Goal: Task Accomplishment & Management: Manage account settings

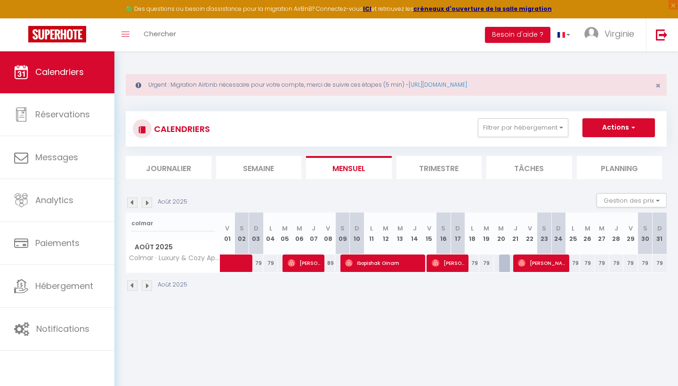
click at [149, 202] on img at bounding box center [147, 202] width 10 height 10
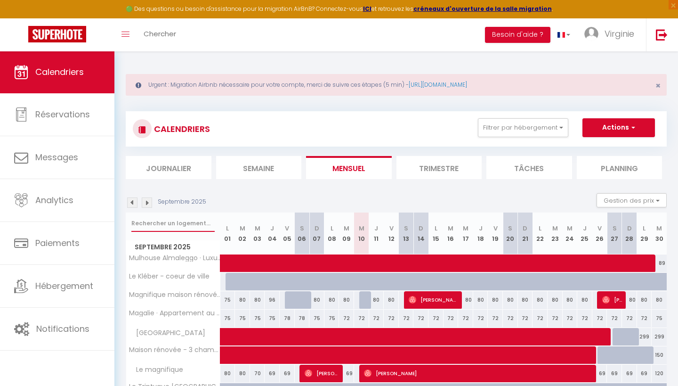
click at [170, 223] on input "text" at bounding box center [172, 223] width 83 height 17
type input "j'adore"
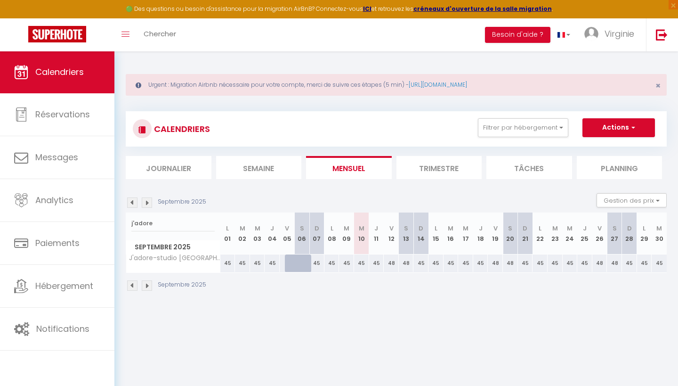
click at [363, 263] on div "45" at bounding box center [361, 262] width 15 height 17
type input "45"
type input "Mer 10 Septembre 2025"
type input "Jeu 11 Septembre 2025"
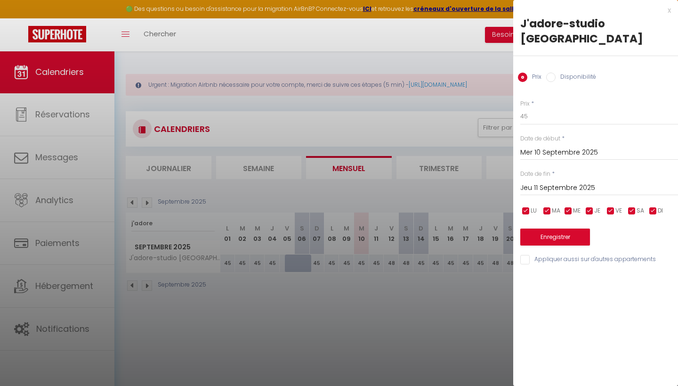
click at [551, 74] on input "Disponibilité" at bounding box center [550, 76] width 9 height 9
radio input "true"
radio input "false"
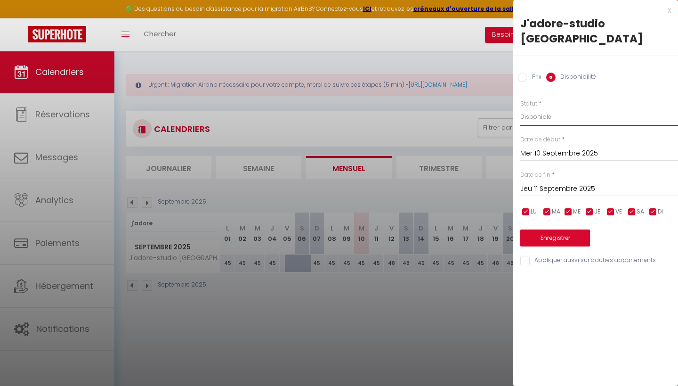
select select "0"
click at [552, 239] on button "Enregistrer" at bounding box center [555, 237] width 70 height 17
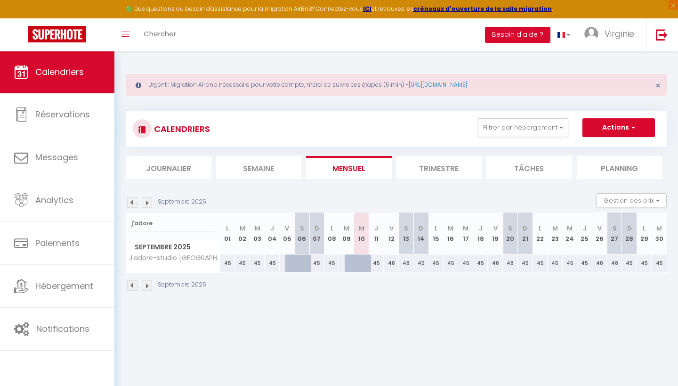
click at [362, 264] on div at bounding box center [366, 268] width 15 height 18
select select "1"
type input "Mer 10 Septembre 2025"
type input "Jeu 11 Septembre 2025"
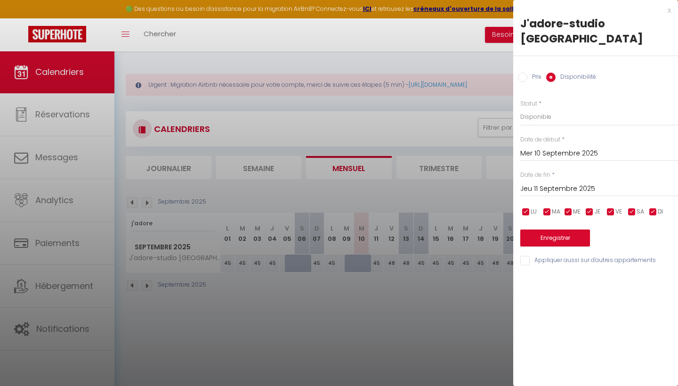
click at [669, 11] on div "x" at bounding box center [592, 10] width 158 height 11
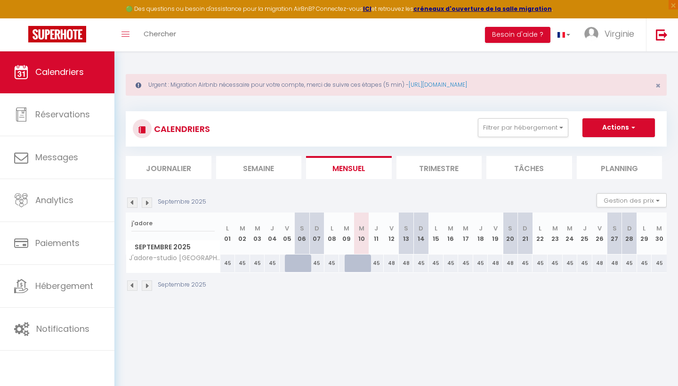
click at [181, 166] on li "Journalier" at bounding box center [169, 167] width 86 height 23
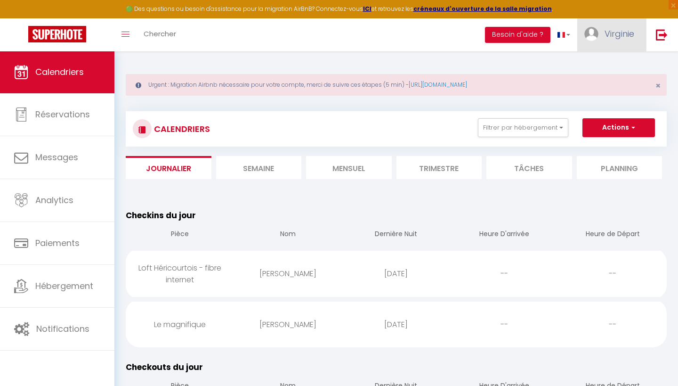
click at [619, 38] on span "Virginie" at bounding box center [619, 34] width 30 height 12
click at [599, 80] on link "Équipe" at bounding box center [608, 82] width 70 height 16
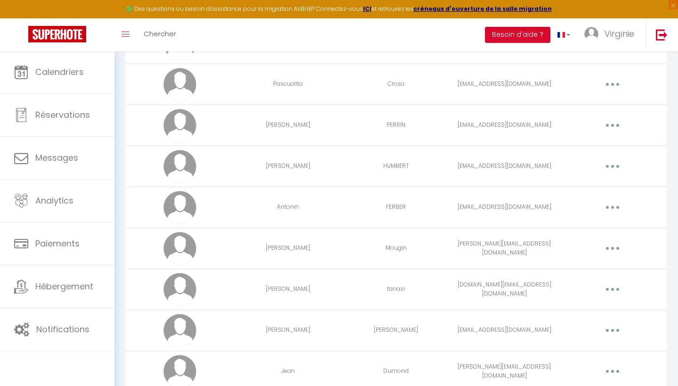
scroll to position [427, 0]
click at [614, 246] on button "button" at bounding box center [612, 248] width 26 height 15
click at [566, 269] on link "Editer" at bounding box center [588, 270] width 70 height 16
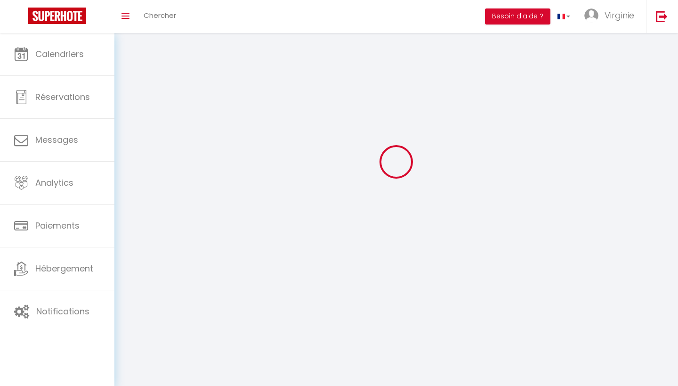
scroll to position [33, 0]
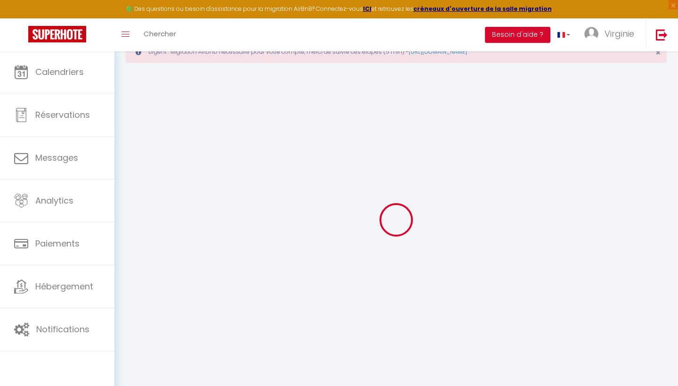
type input "[PERSON_NAME]"
type input "Mougin"
type input "[PERSON_NAME][EMAIL_ADDRESS][DOMAIN_NAME]"
type textarea "[URL][DOMAIN_NAME]"
checkbox input "false"
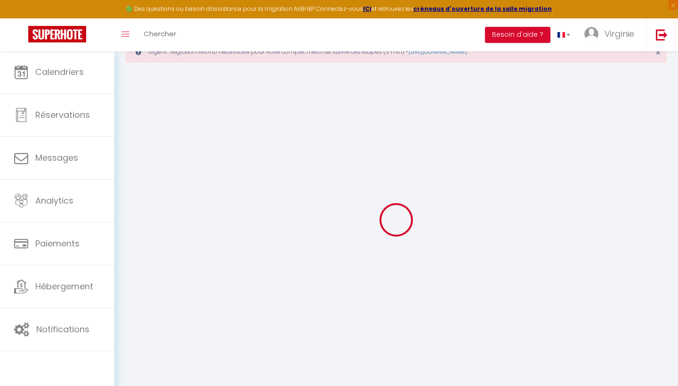
checkbox input "false"
checkbox input "true"
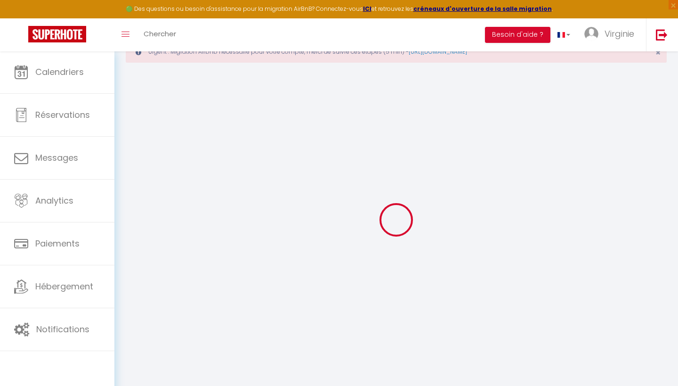
checkbox input "true"
checkbox input "false"
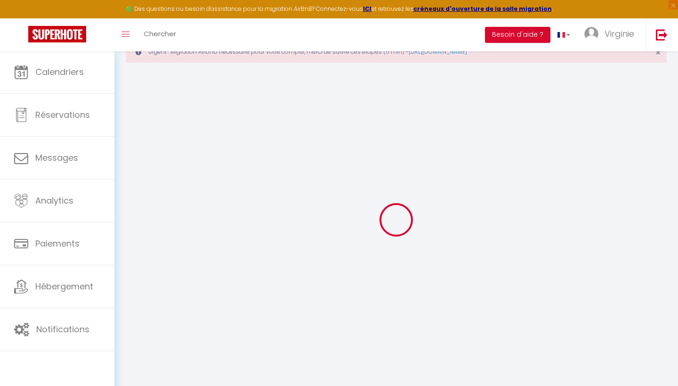
checkbox input "false"
select select
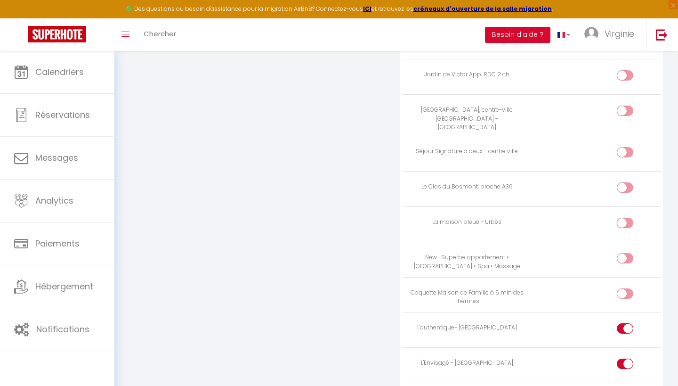
scroll to position [1943, 0]
click at [626, 183] on input "checkbox" at bounding box center [633, 190] width 16 height 14
checkbox input "true"
click at [627, 254] on input "checkbox" at bounding box center [633, 261] width 16 height 14
checkbox input "true"
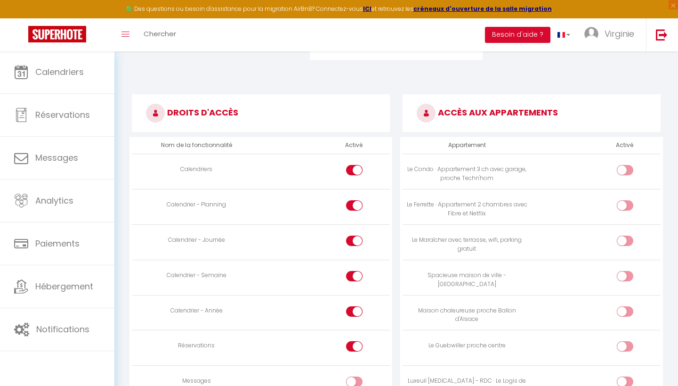
scroll to position [505, 0]
click at [628, 168] on input "checkbox" at bounding box center [633, 171] width 16 height 14
checkbox input "true"
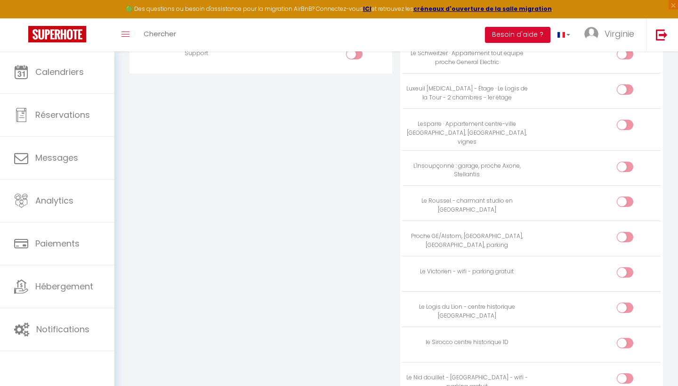
scroll to position [1015, 0]
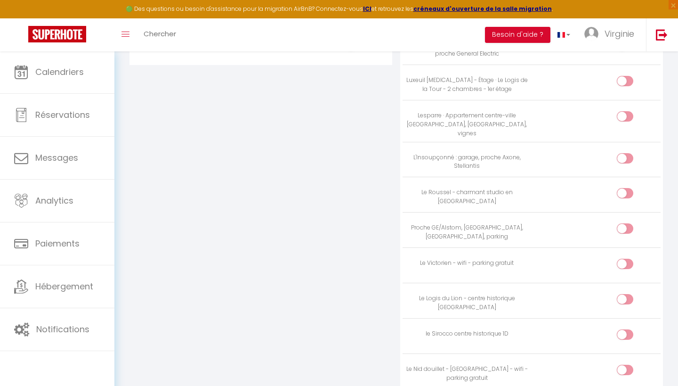
click at [631, 223] on input "checkbox" at bounding box center [633, 230] width 16 height 14
checkbox input "true"
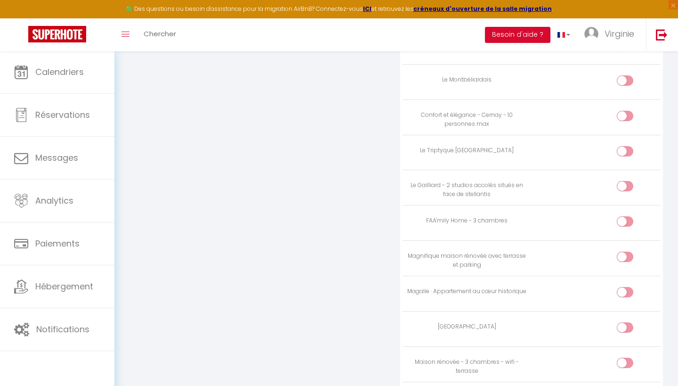
scroll to position [2557, 0]
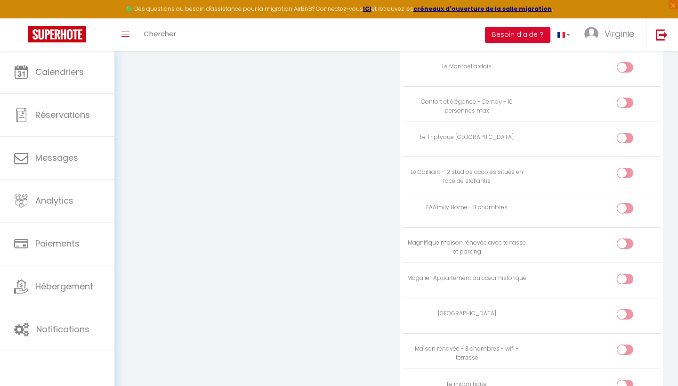
click at [629, 203] on input "checkbox" at bounding box center [633, 210] width 16 height 14
checkbox input "true"
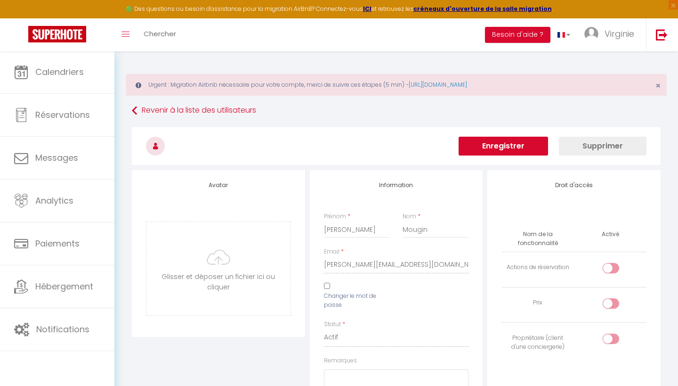
scroll to position [0, 0]
click at [516, 145] on button "Enregistrer" at bounding box center [502, 146] width 89 height 19
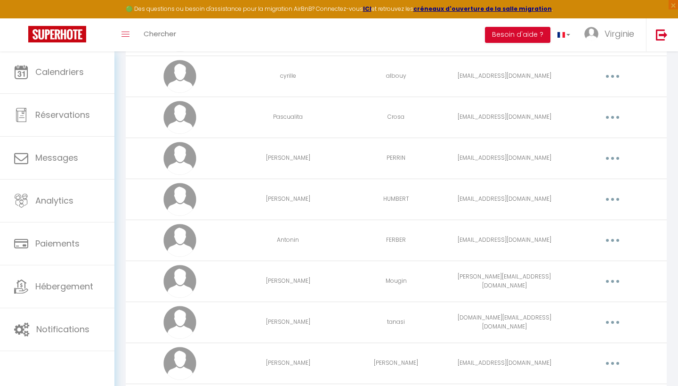
scroll to position [394, 0]
click at [613, 280] on icon "button" at bounding box center [612, 281] width 3 height 3
click at [570, 301] on link "Editer" at bounding box center [588, 303] width 70 height 16
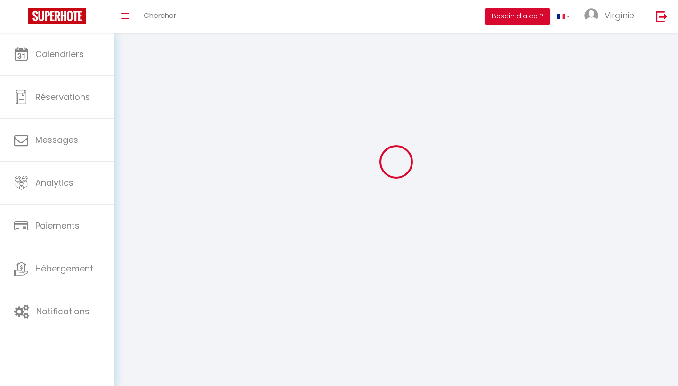
scroll to position [33, 0]
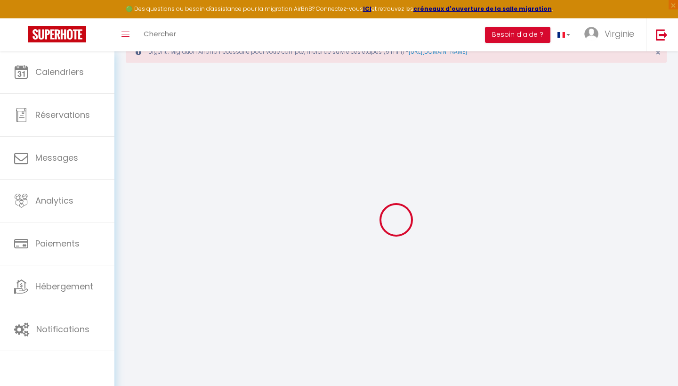
type input "[PERSON_NAME]"
type input "Mougin"
type input "[PERSON_NAME][EMAIL_ADDRESS][DOMAIN_NAME]"
type textarea "[URL][DOMAIN_NAME]"
checkbox input "false"
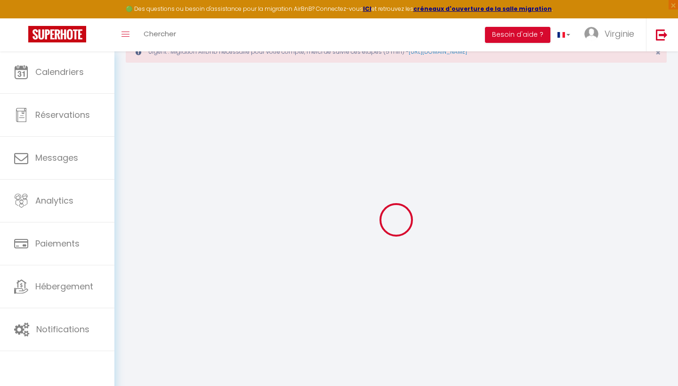
checkbox input "false"
checkbox input "true"
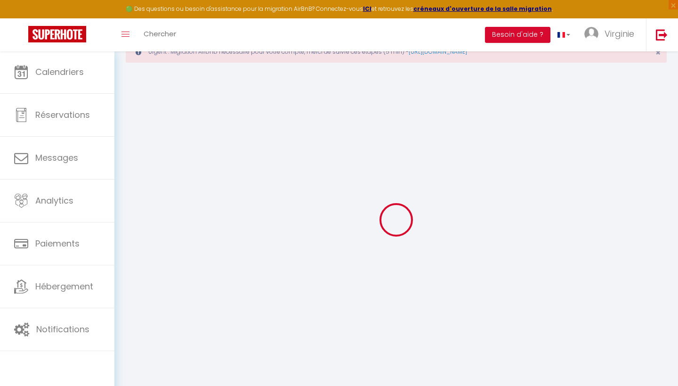
checkbox input "true"
checkbox input "false"
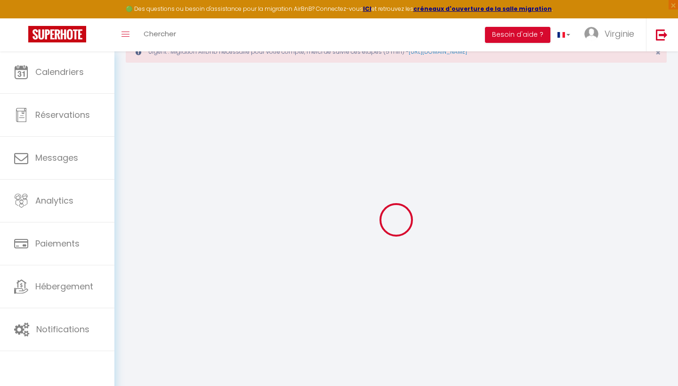
checkbox input "false"
select select
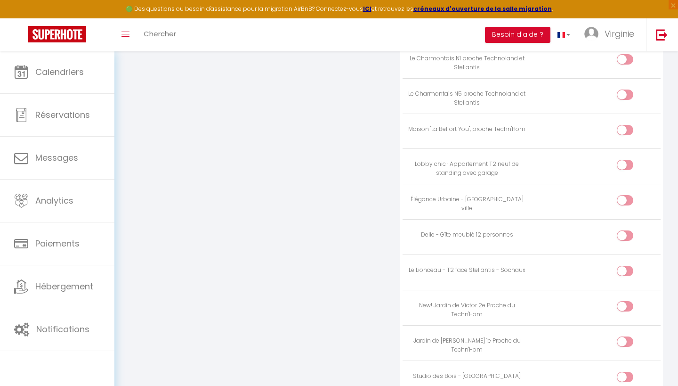
scroll to position [1519, 0]
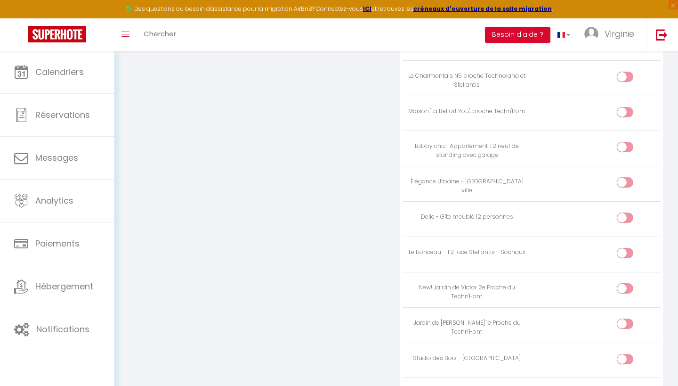
click at [626, 283] on input "checkbox" at bounding box center [633, 290] width 16 height 14
checkbox input "true"
click at [629, 318] on input "checkbox" at bounding box center [633, 325] width 16 height 14
checkbox input "true"
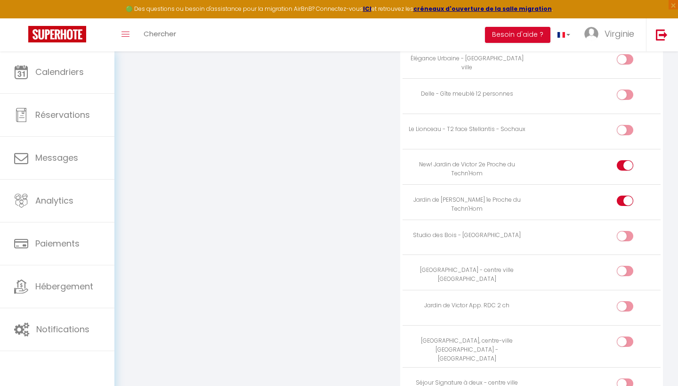
scroll to position [1643, 0]
click at [630, 300] on input "checkbox" at bounding box center [633, 307] width 16 height 14
checkbox input "true"
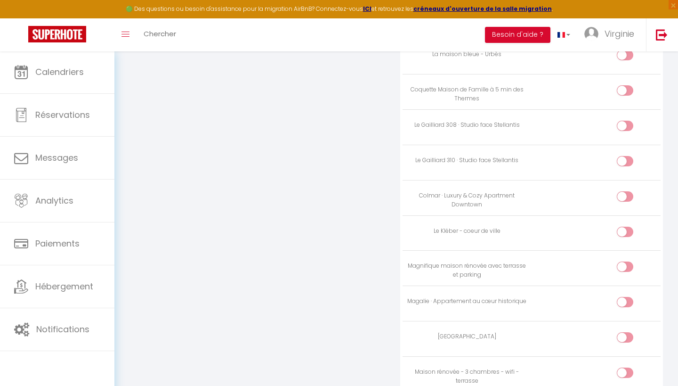
scroll to position [2013, 0]
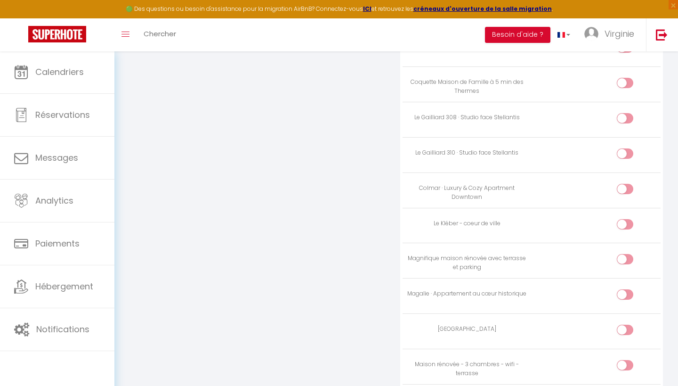
click at [630, 324] on input "checkbox" at bounding box center [633, 331] width 16 height 14
checkbox input "true"
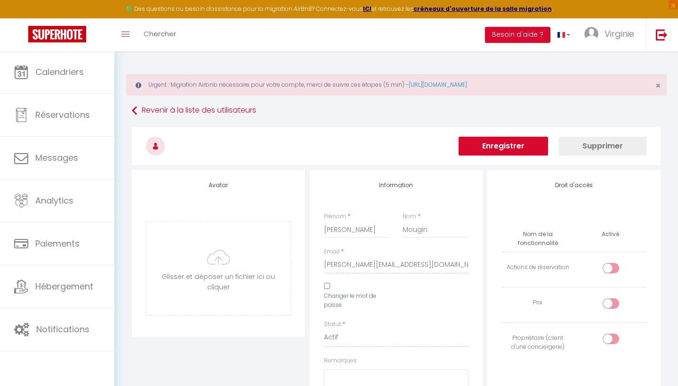
scroll to position [0, 0]
click at [506, 150] on button "Enregistrer" at bounding box center [502, 146] width 89 height 19
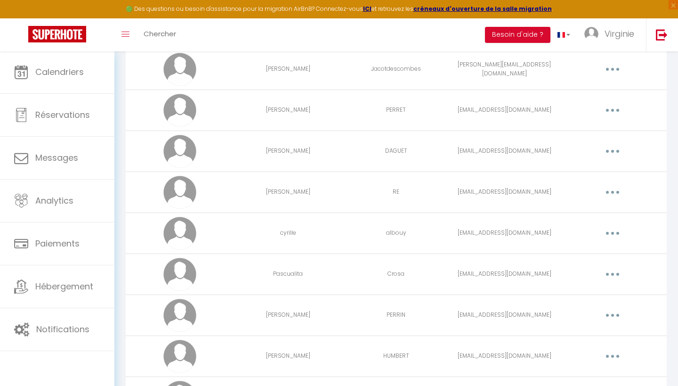
scroll to position [243, 0]
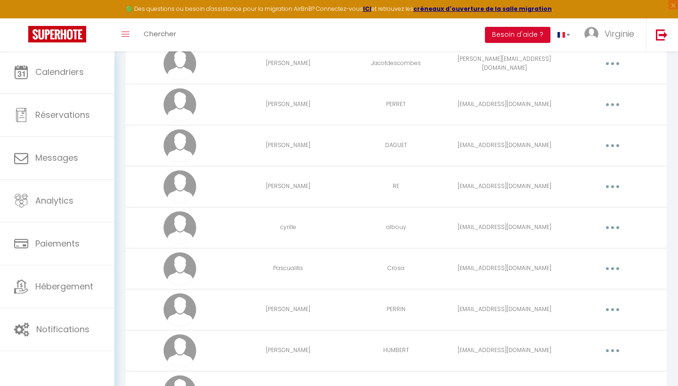
click at [612, 267] on icon "button" at bounding box center [612, 268] width 3 height 3
click at [571, 288] on link "Editer" at bounding box center [588, 290] width 70 height 16
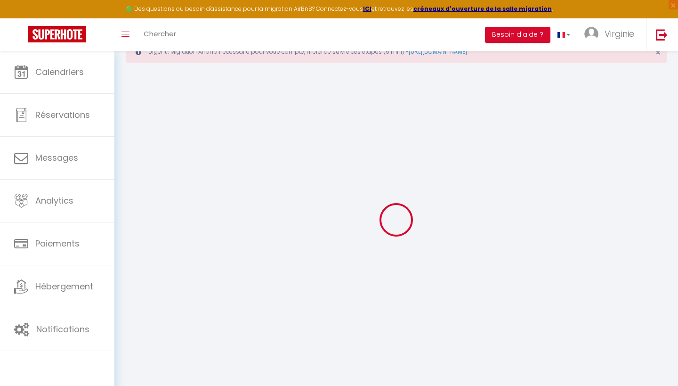
type input "Pascualita"
type input "Crosa"
type input "[EMAIL_ADDRESS][DOMAIN_NAME]"
type textarea "[URL][DOMAIN_NAME]"
checkbox input "false"
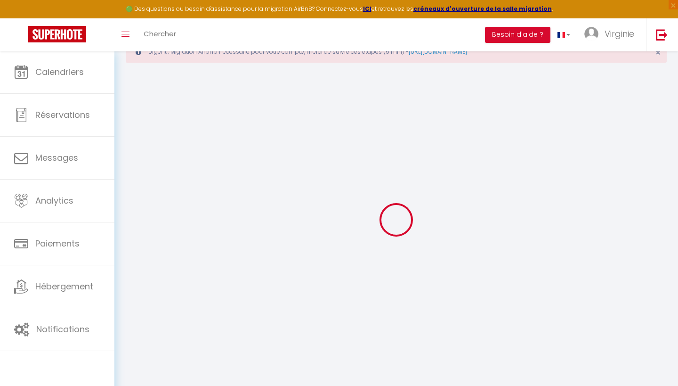
checkbox input "false"
checkbox input "true"
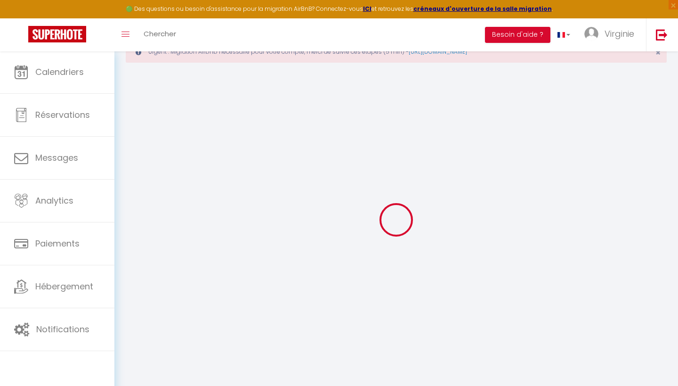
checkbox input "true"
checkbox input "false"
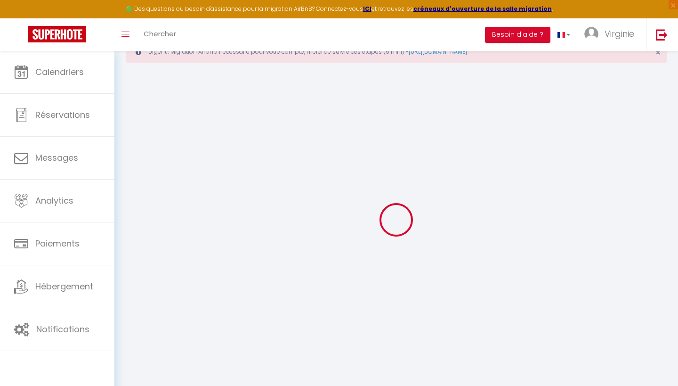
checkbox input "false"
checkbox input "true"
checkbox input "false"
select select
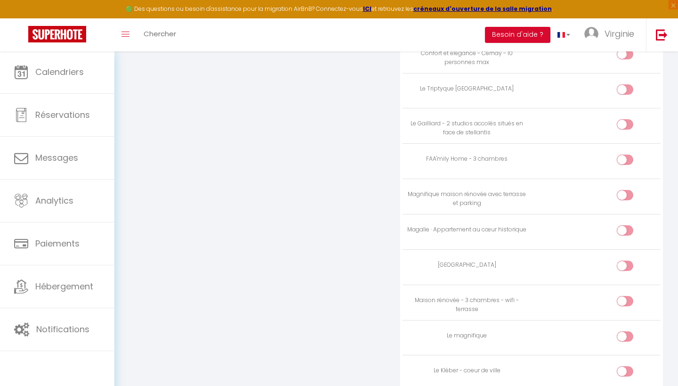
scroll to position [2605, 0]
click at [627, 366] on input "checkbox" at bounding box center [633, 373] width 16 height 14
checkbox input "true"
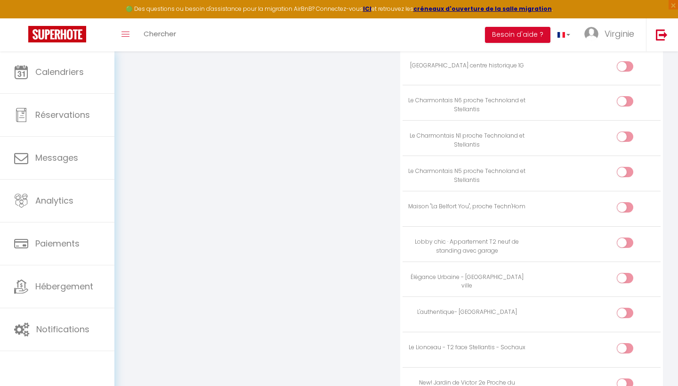
scroll to position [1350, 0]
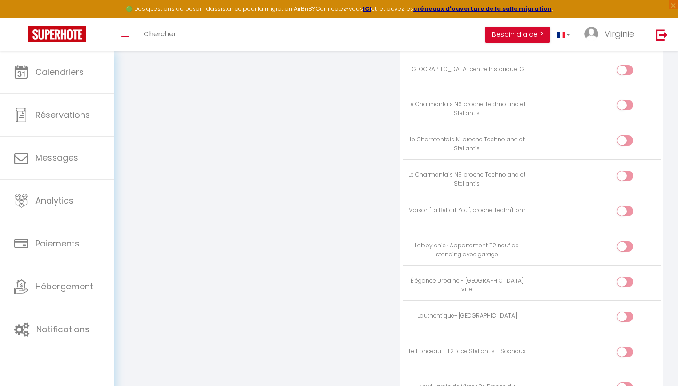
click at [628, 194] on td at bounding box center [595, 211] width 129 height 35
click at [628, 206] on input "checkbox" at bounding box center [633, 213] width 16 height 14
checkbox input "true"
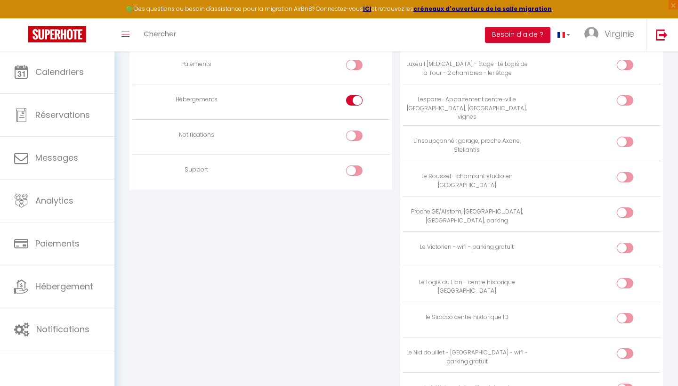
scroll to position [891, 0]
click at [629, 172] on input "checkbox" at bounding box center [633, 179] width 16 height 14
checkbox input "true"
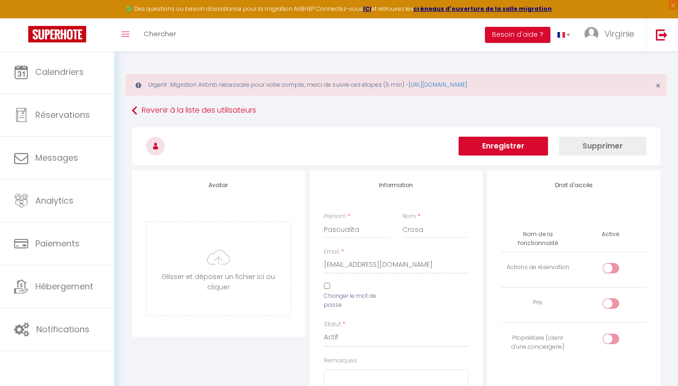
scroll to position [0, 0]
click at [503, 150] on button "Enregistrer" at bounding box center [502, 146] width 89 height 19
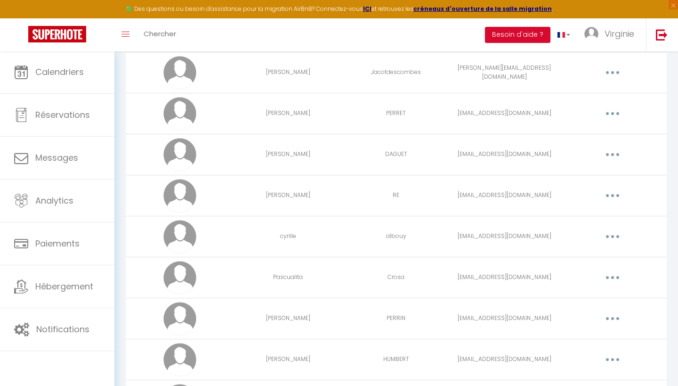
scroll to position [243, 0]
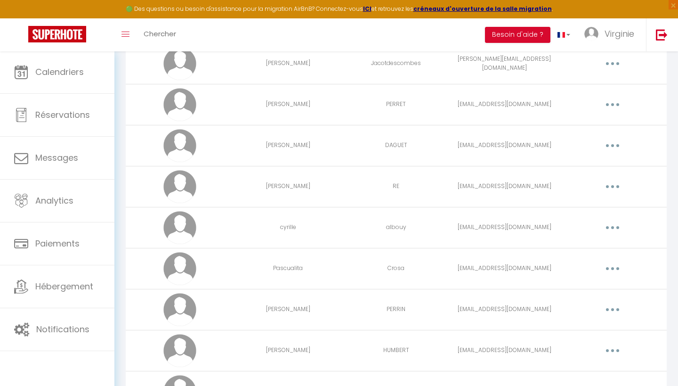
click at [611, 267] on icon "button" at bounding box center [612, 268] width 3 height 3
click at [575, 288] on link "Editer" at bounding box center [588, 290] width 70 height 16
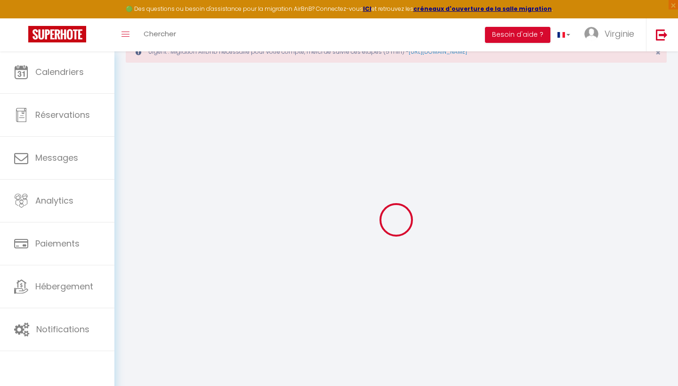
type input "Pascualita"
type input "Crosa"
type input "[EMAIL_ADDRESS][DOMAIN_NAME]"
type textarea "[URL][DOMAIN_NAME]"
checkbox input "false"
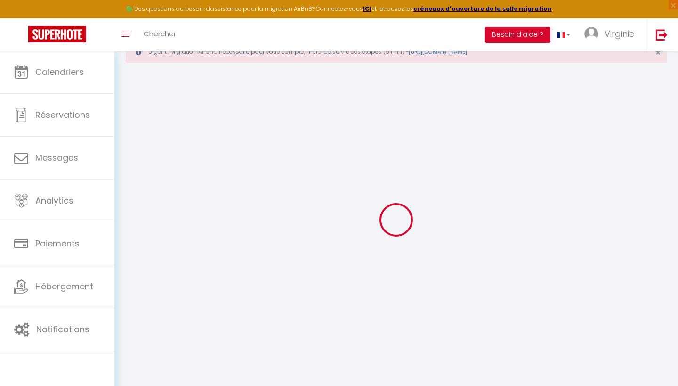
checkbox input "false"
checkbox input "true"
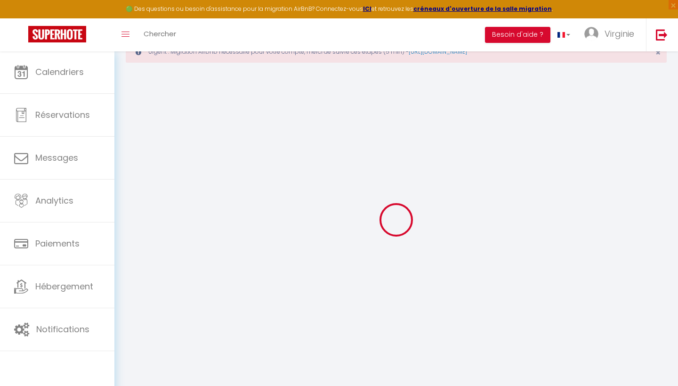
checkbox input "true"
checkbox input "false"
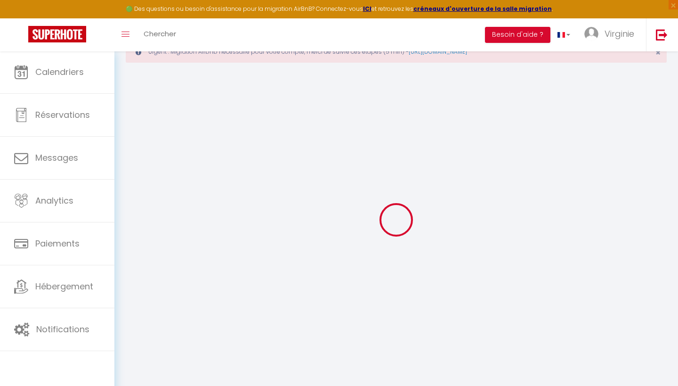
checkbox input "false"
checkbox input "true"
checkbox input "false"
select select
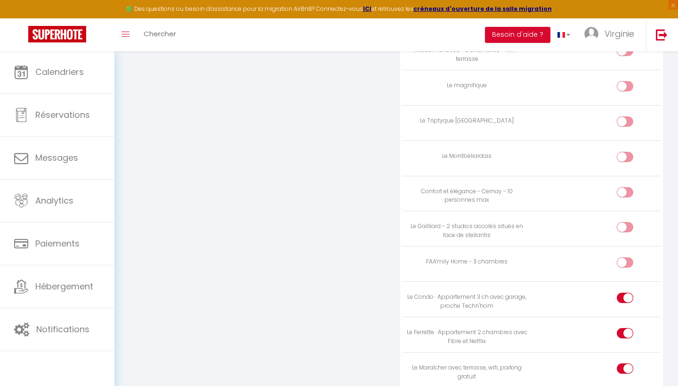
scroll to position [2357, 0]
click at [621, 290] on div at bounding box center [625, 295] width 16 height 10
click at [625, 290] on input "checkbox" at bounding box center [633, 297] width 16 height 14
checkbox input "false"
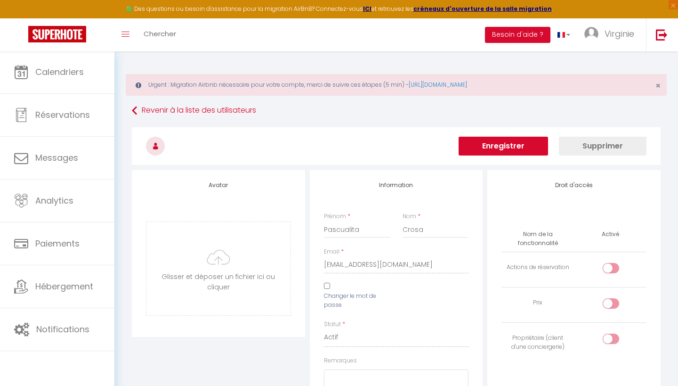
scroll to position [0, 0]
click at [517, 149] on button "Enregistrer" at bounding box center [502, 146] width 89 height 19
